Goal: Task Accomplishment & Management: Use online tool/utility

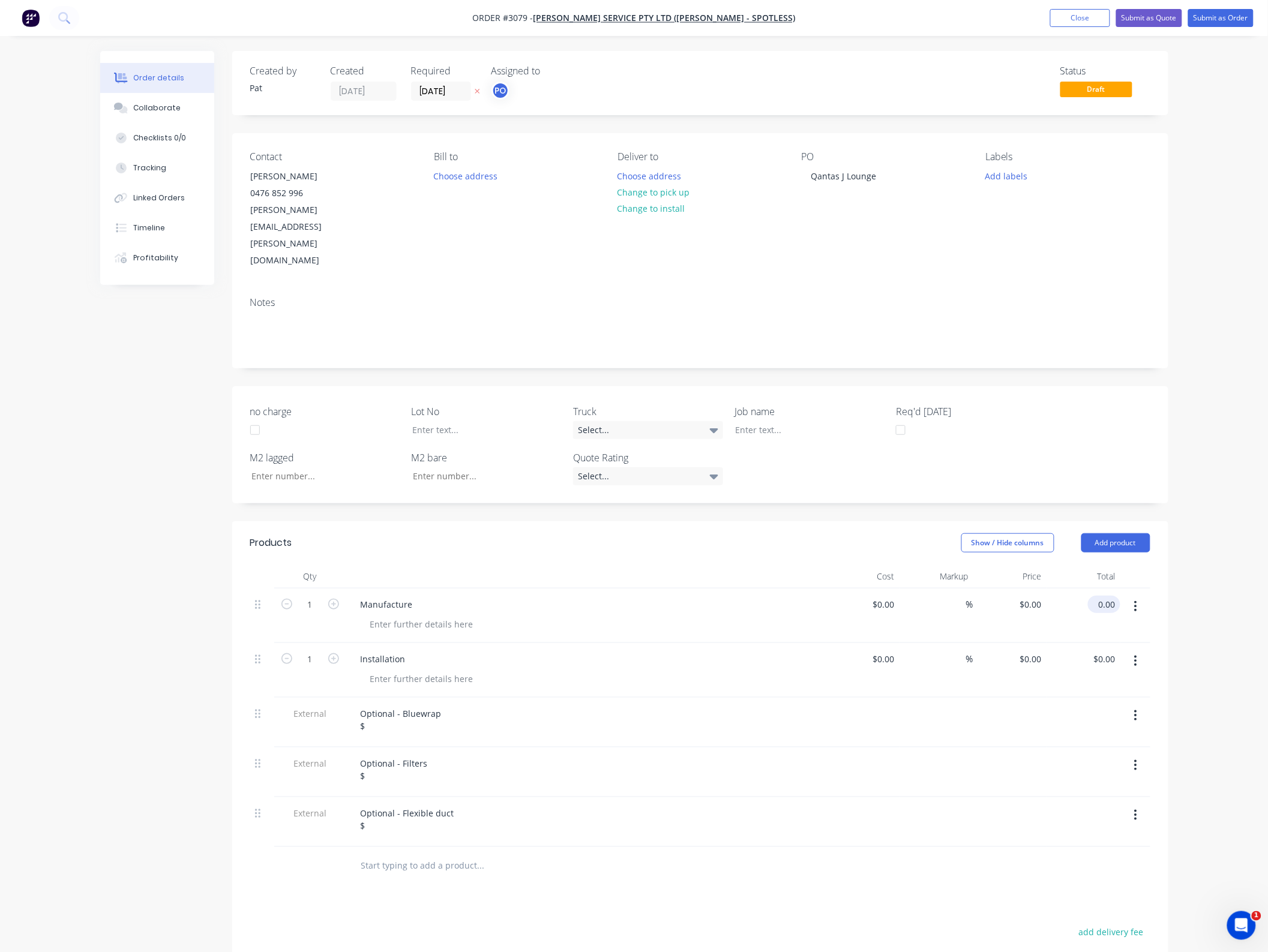
click at [1110, 596] on input "0.00" at bounding box center [1106, 604] width 28 height 17
type input "125650"
type input "$125,650.00"
click at [1101, 651] on input "0.00" at bounding box center [1106, 659] width 28 height 17
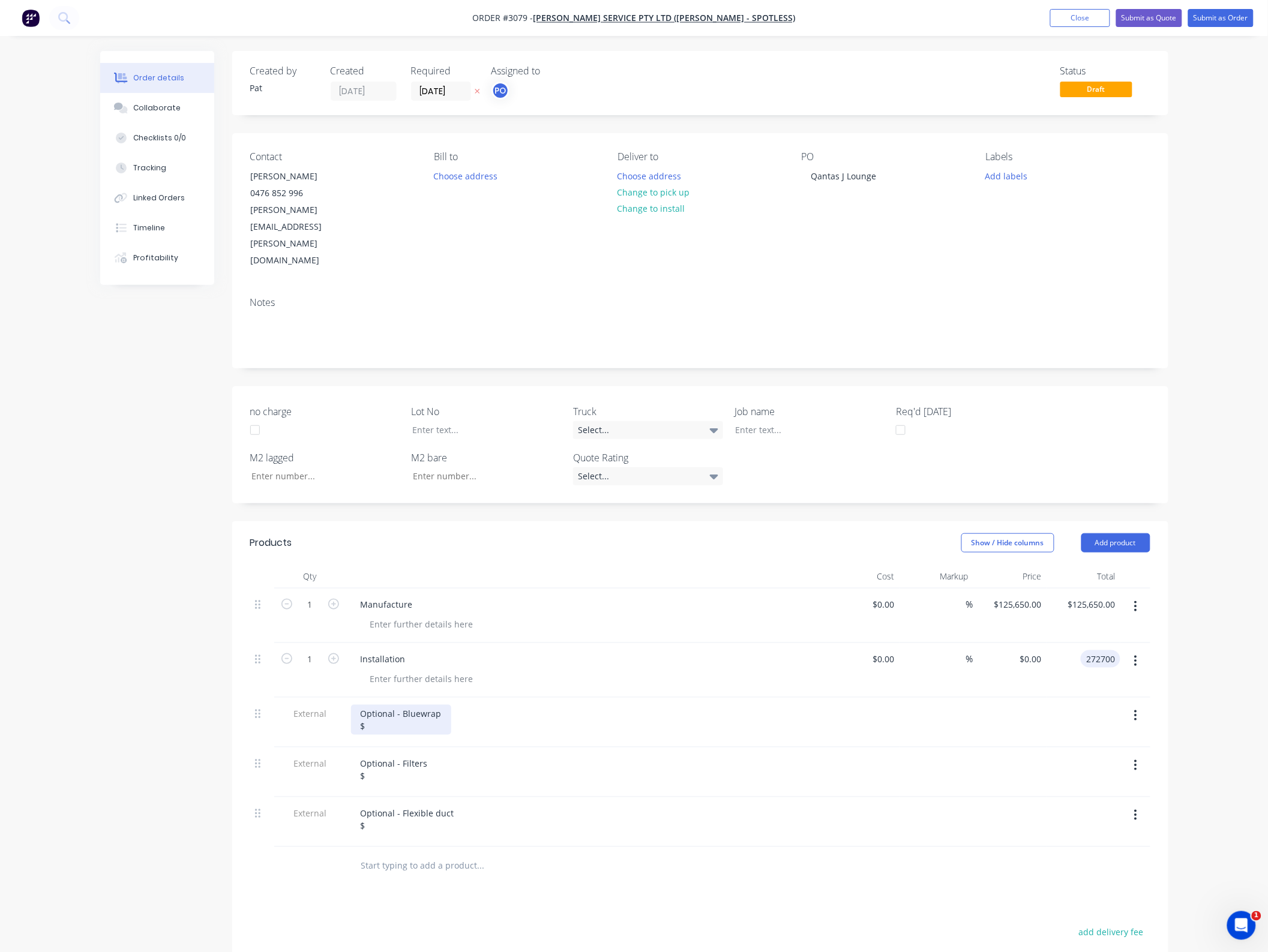
type input "272700"
type input "$272,700.00"
click at [420, 705] on div "Optional - Bluewrap $" at bounding box center [401, 719] width 101 height 30
click at [412, 705] on div "Optional - Bluewrap $" at bounding box center [401, 719] width 101 height 30
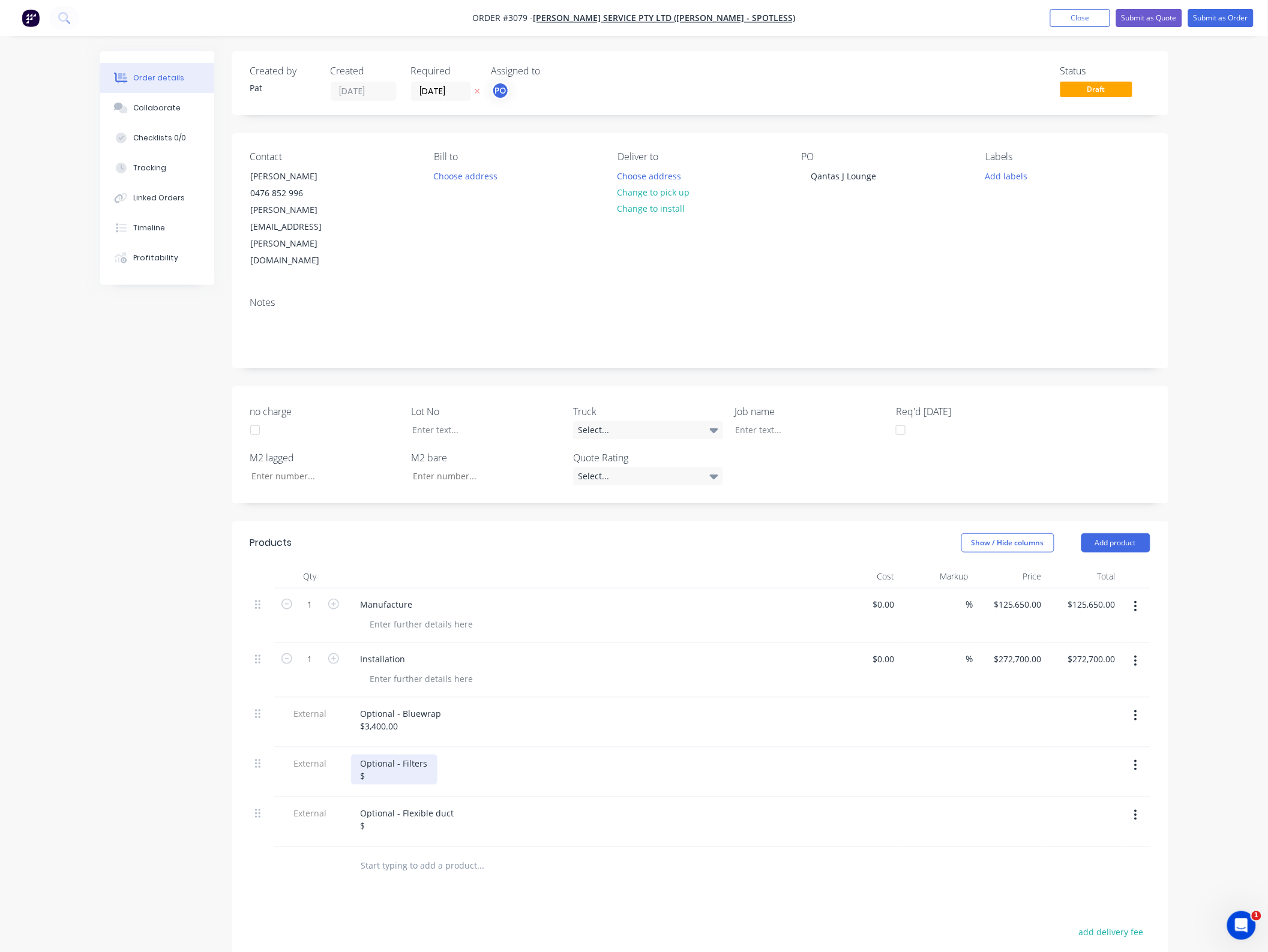
click at [395, 755] on div "Optional - Filters $" at bounding box center [394, 770] width 86 height 30
click at [392, 804] on div "Optional - Flexible duct $" at bounding box center [407, 819] width 113 height 30
click at [687, 564] on div at bounding box center [586, 576] width 480 height 24
